Goal: Transaction & Acquisition: Purchase product/service

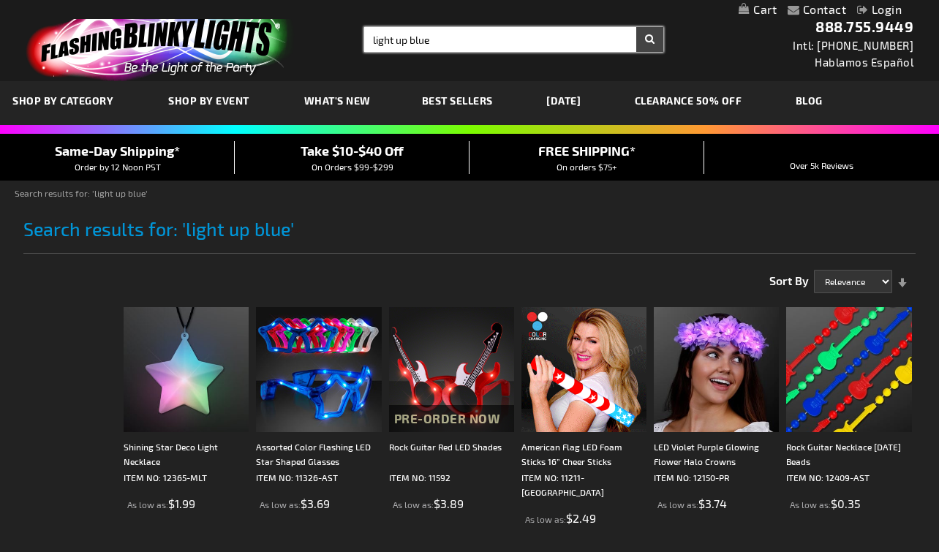
type input "light up blue"
click at [651, 45] on form "Search light up blue × Search" at bounding box center [513, 39] width 299 height 25
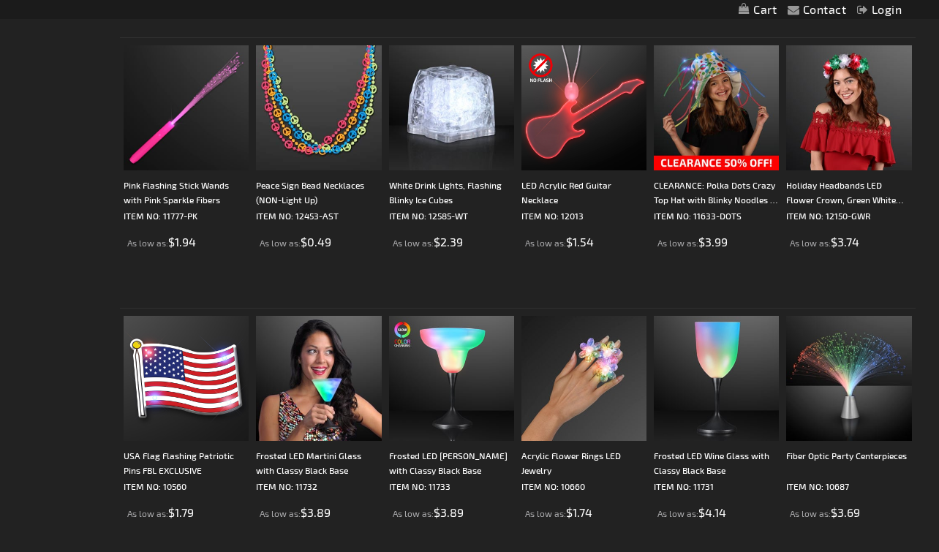
scroll to position [1231, 0]
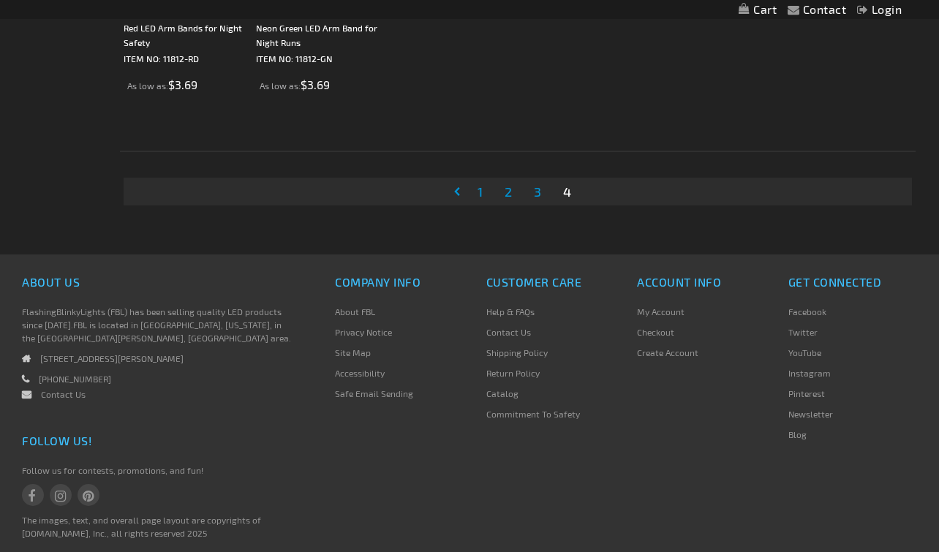
click at [480, 190] on span "1" at bounding box center [479, 192] width 5 height 16
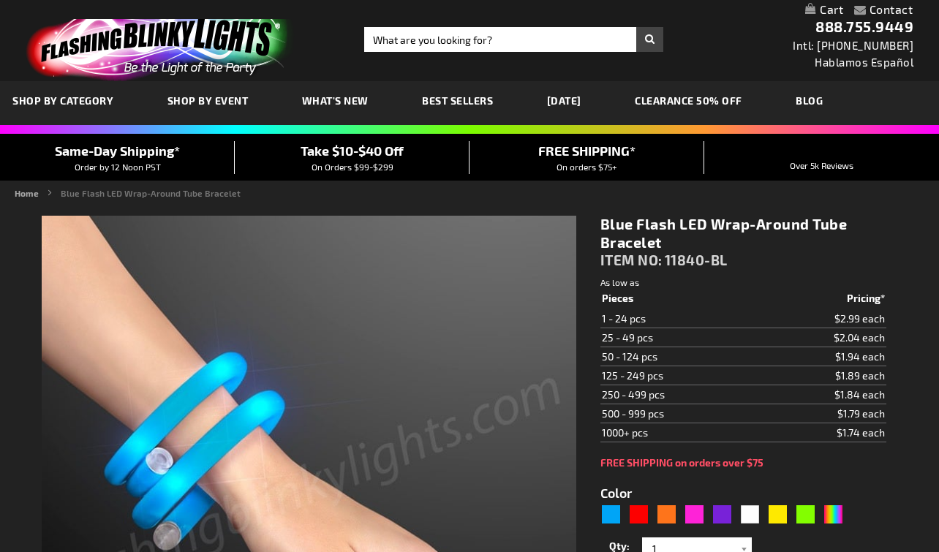
type input "5629"
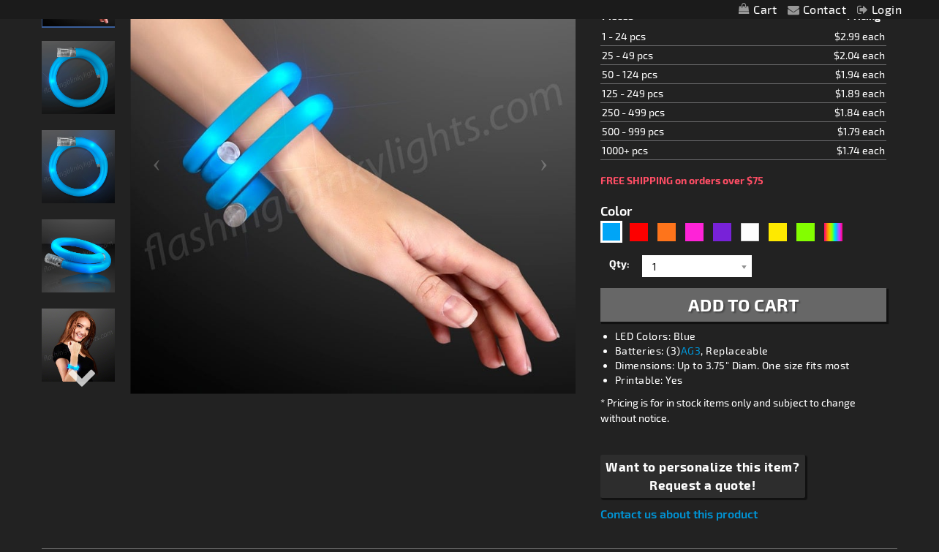
scroll to position [263, 0]
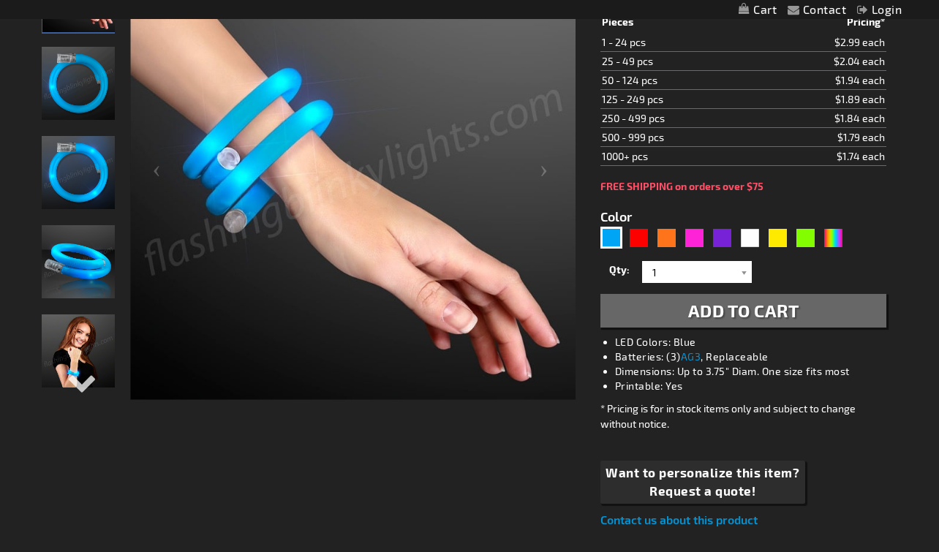
click at [97, 102] on img "Blue Flash LED Wrap-Around Tube Bracelet" at bounding box center [78, 83] width 73 height 73
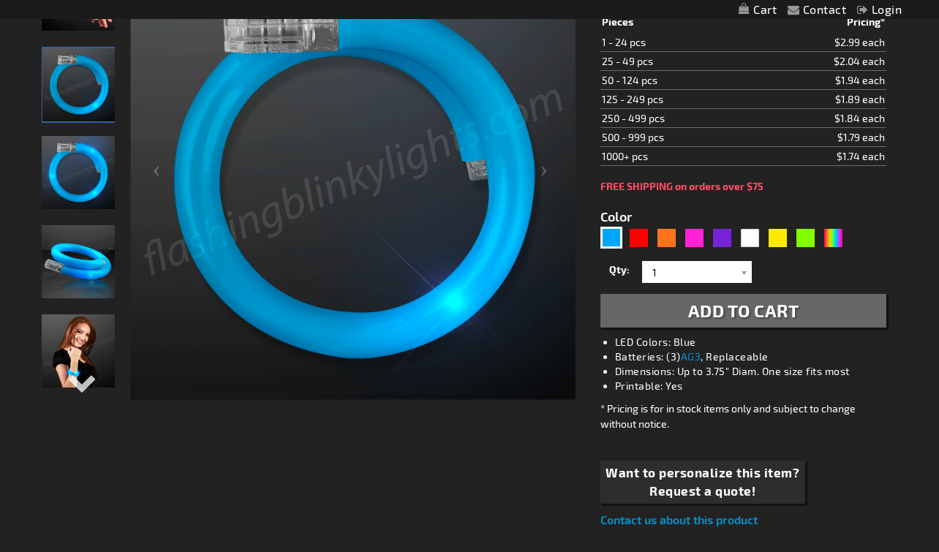
click at [69, 341] on img "Woman wearing Blue Flash LED Wrap-Around Tube Bracelet" at bounding box center [78, 350] width 73 height 73
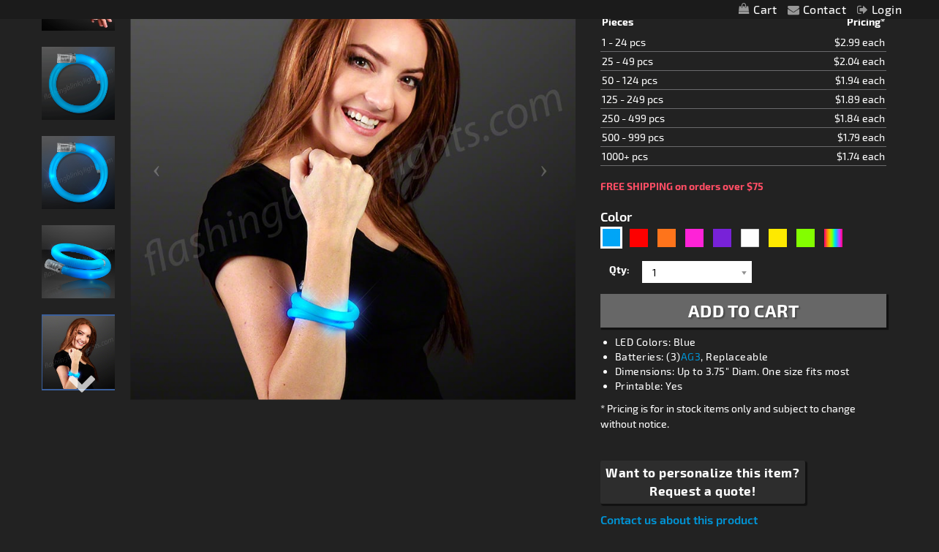
click at [72, 169] on img "Blue Flash LED Wrap-Around Tube Bracelet" at bounding box center [78, 172] width 73 height 73
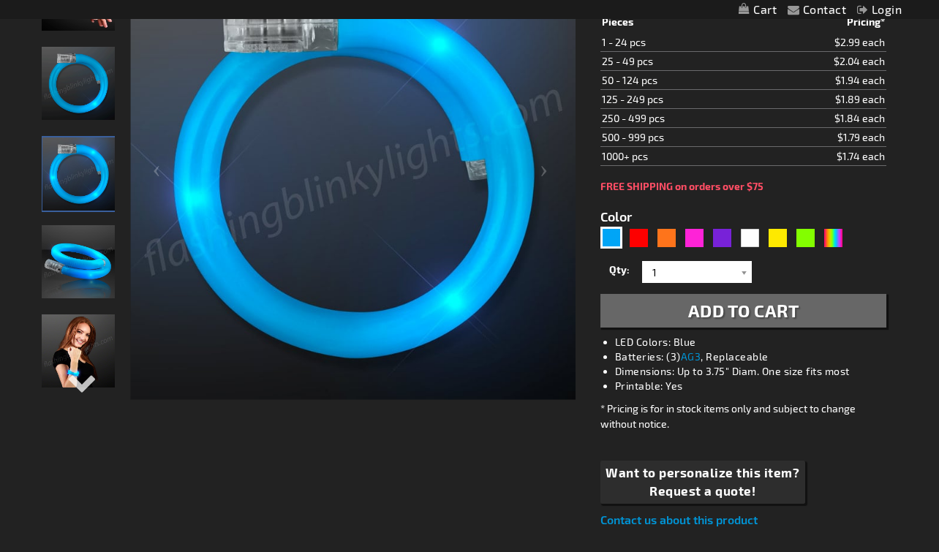
click at [81, 105] on img "Blue Flash LED Wrap-Around Tube Bracelet" at bounding box center [78, 83] width 73 height 73
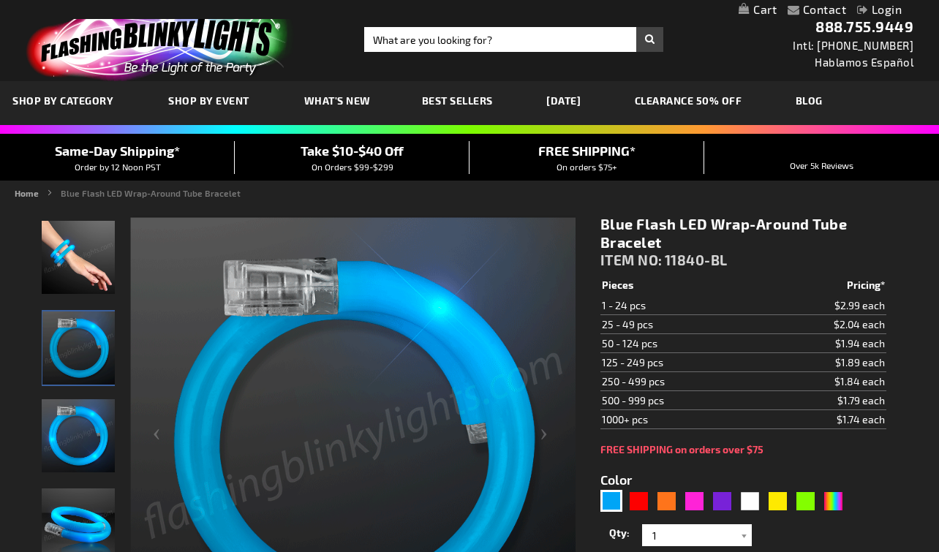
scroll to position [0, 0]
click at [412, 45] on input "Search" at bounding box center [513, 39] width 299 height 25
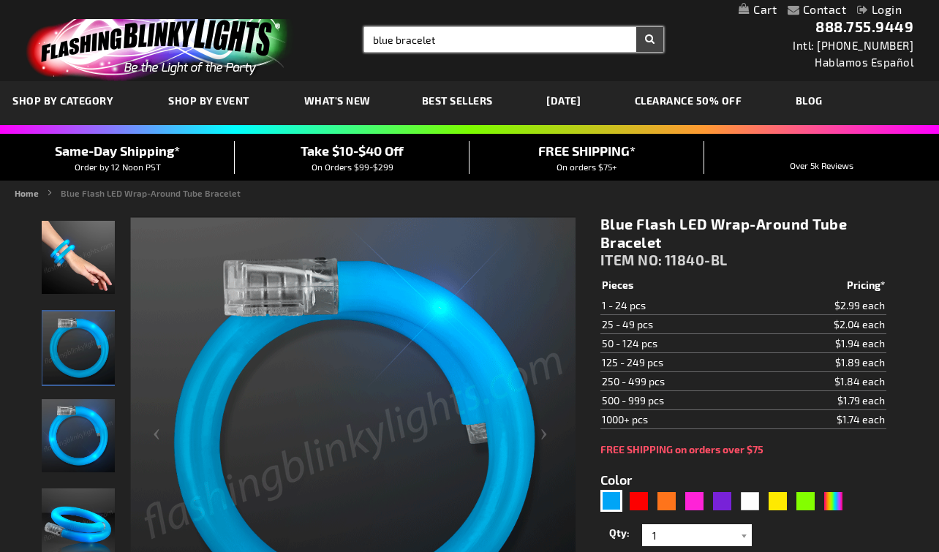
type input "blue bracelet"
click at [649, 39] on button "Search" at bounding box center [649, 39] width 27 height 25
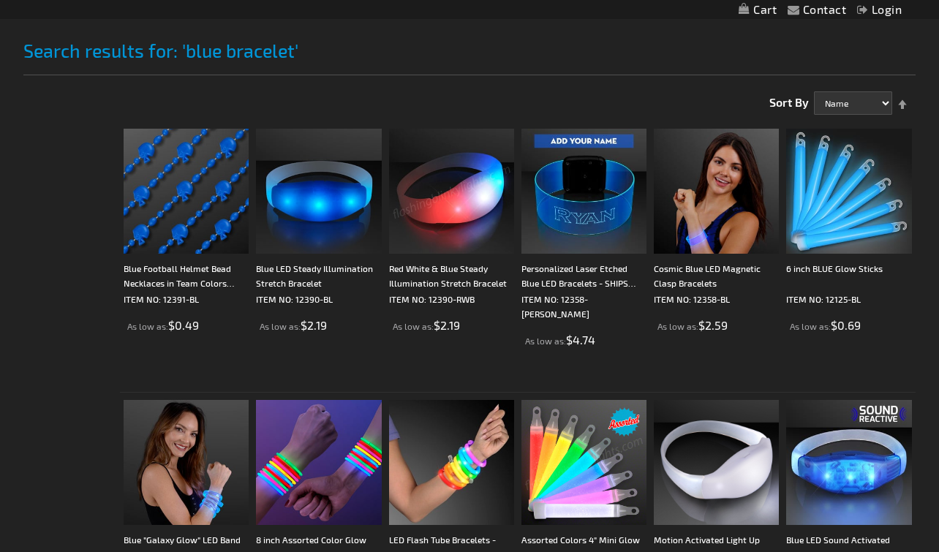
scroll to position [184, 0]
